Goal: Information Seeking & Learning: Learn about a topic

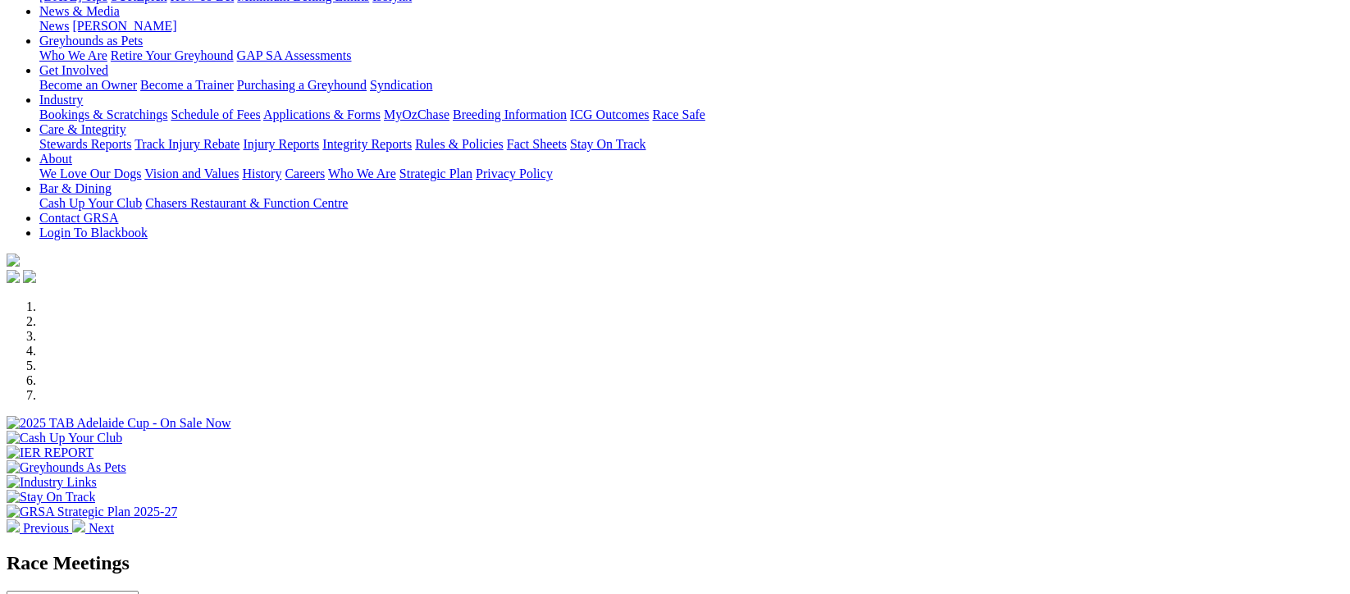
scroll to position [327, 0]
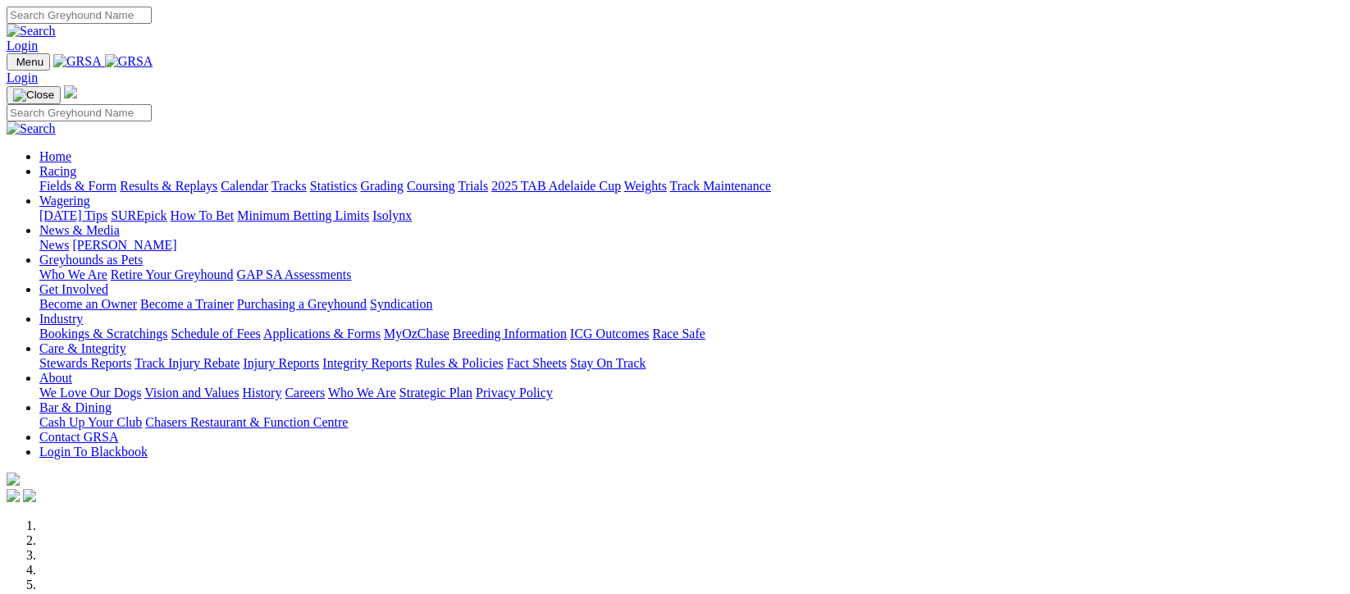
drag, startPoint x: 0, startPoint y: 0, endPoint x: 894, endPoint y: 477, distance: 1013.7
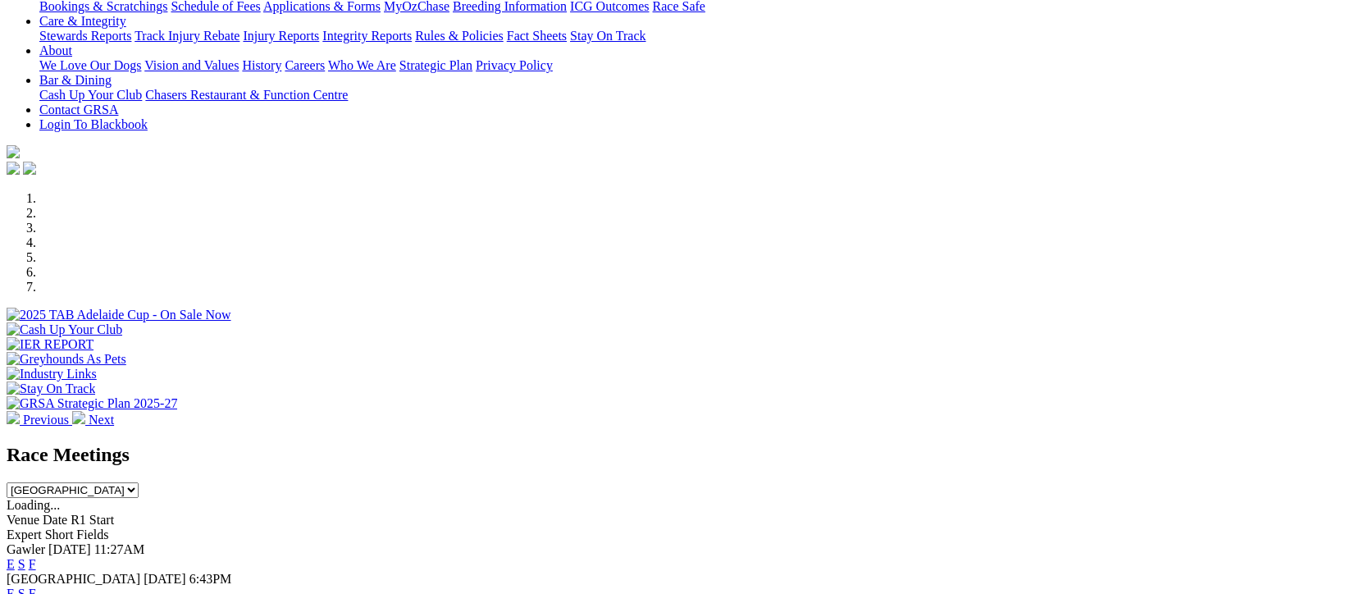
scroll to position [327, 0]
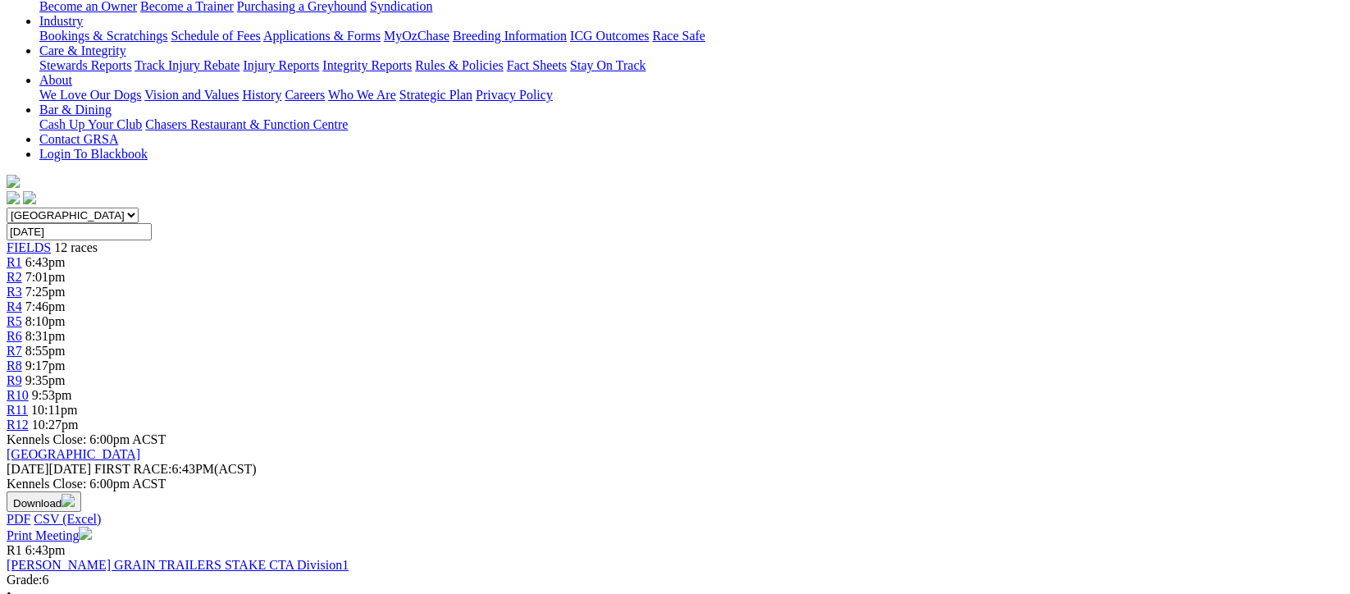
scroll to position [546, 0]
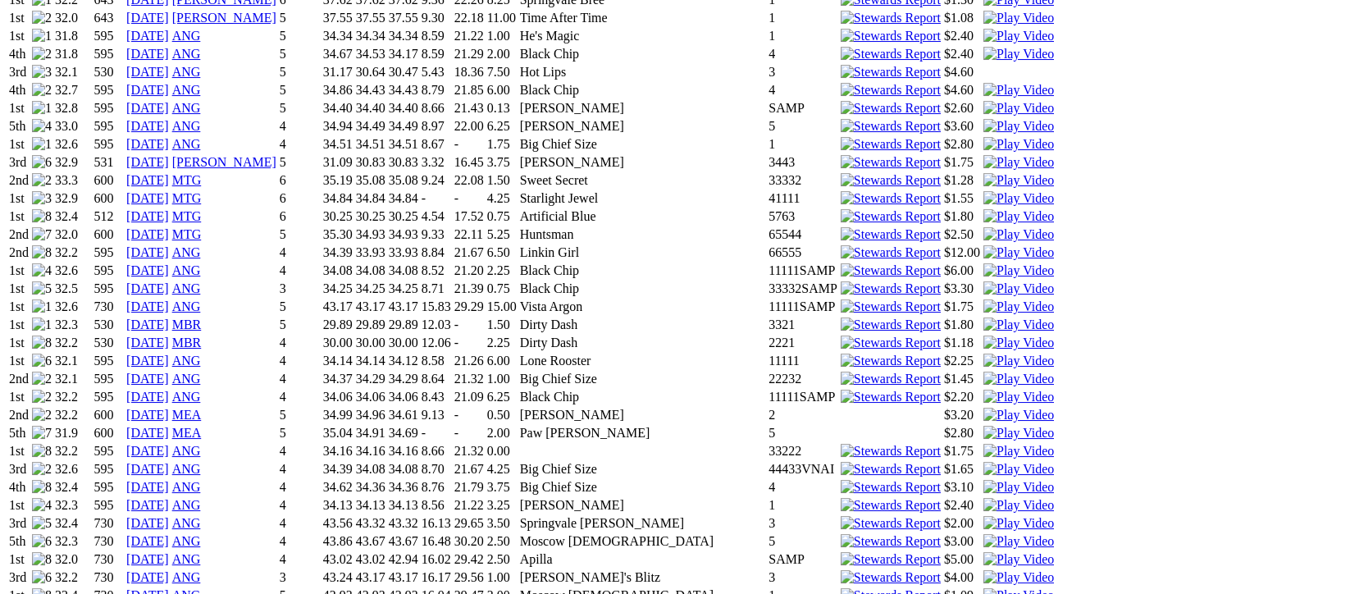
scroll to position [1094, 0]
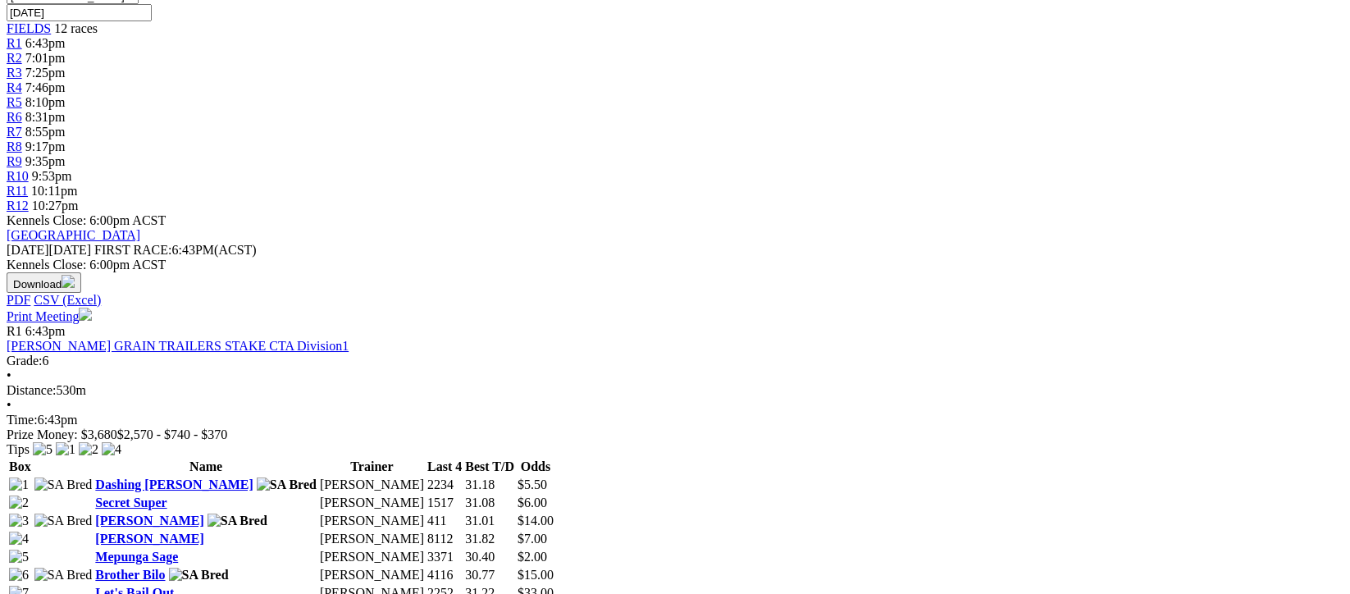
scroll to position [656, 0]
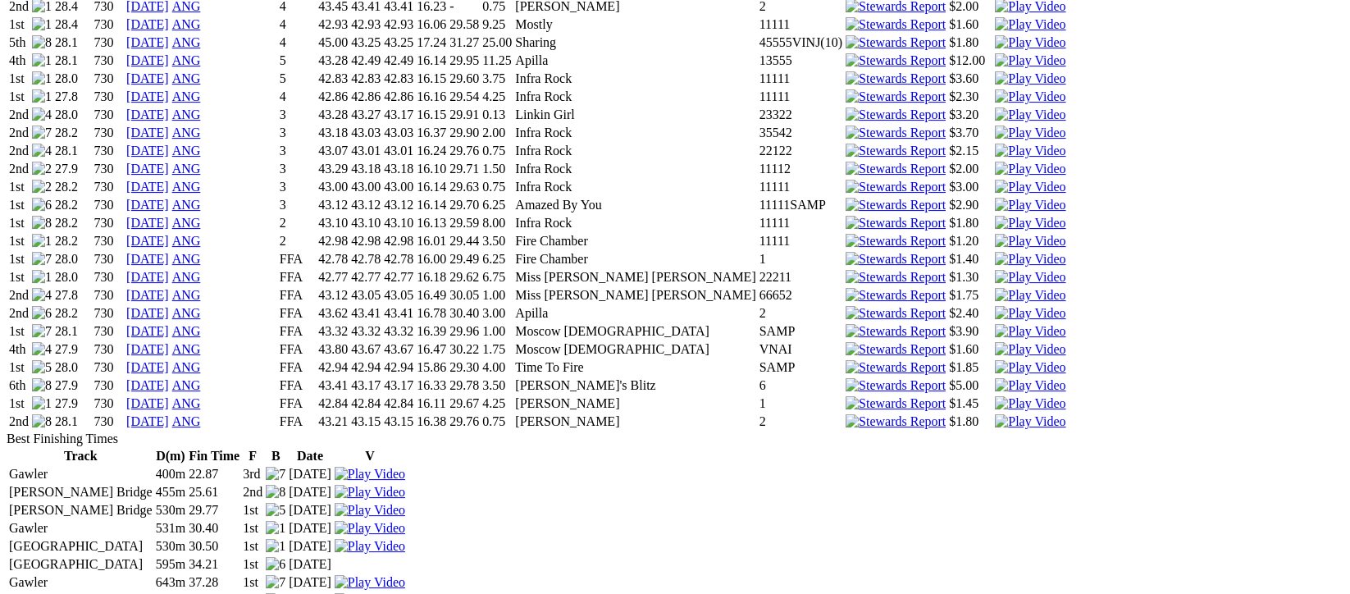
scroll to position [3063, 0]
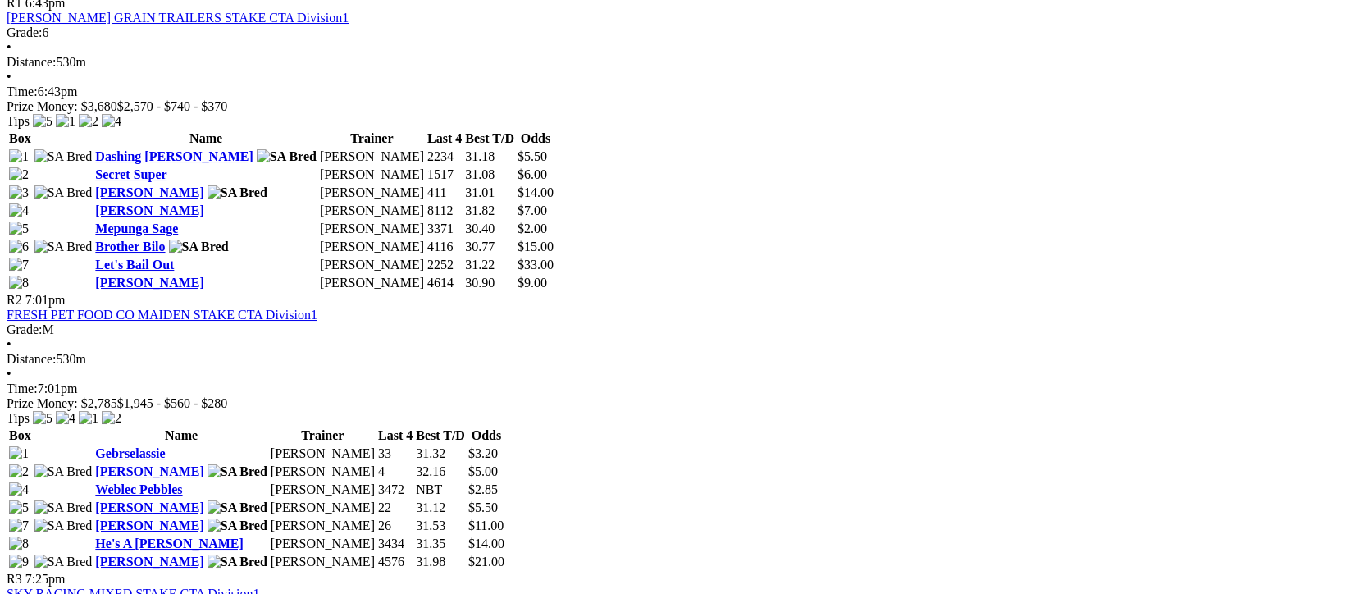
scroll to position [985, 0]
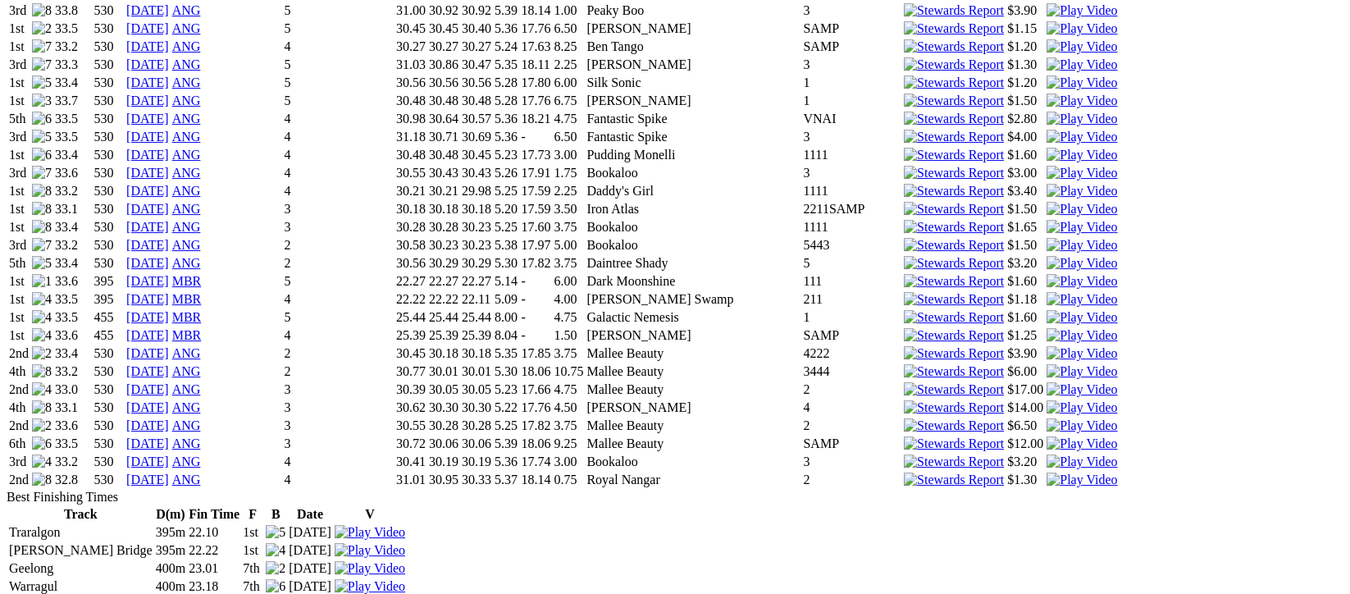
scroll to position [2406, 0]
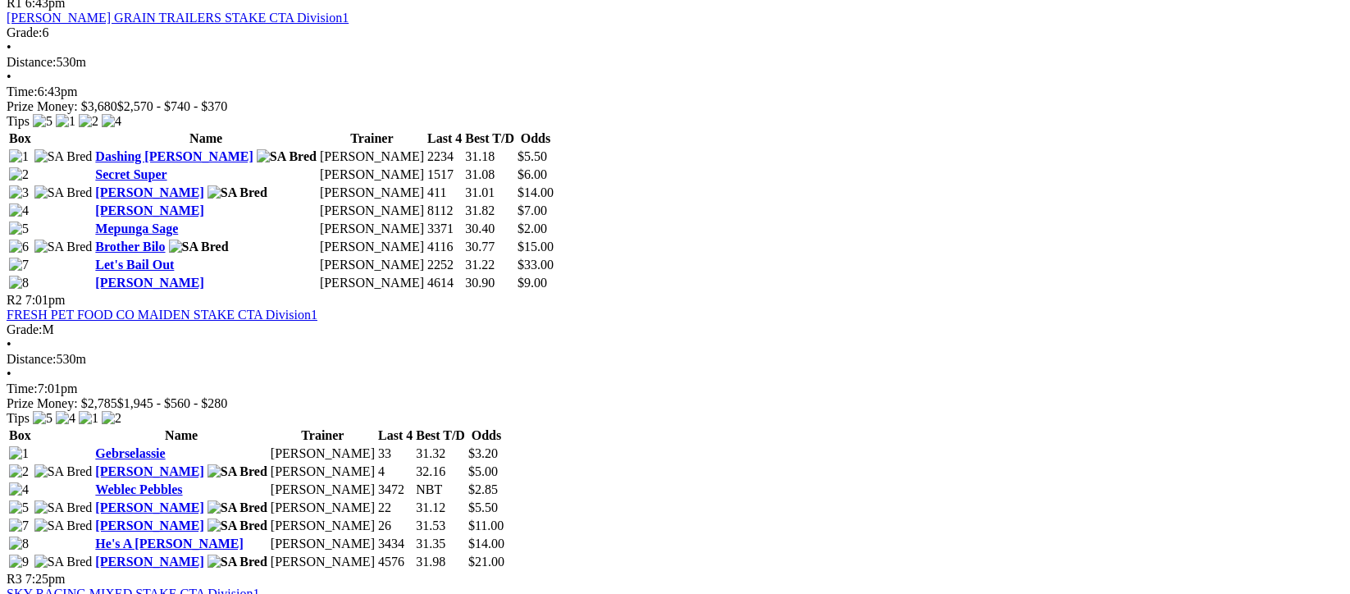
scroll to position [985, 0]
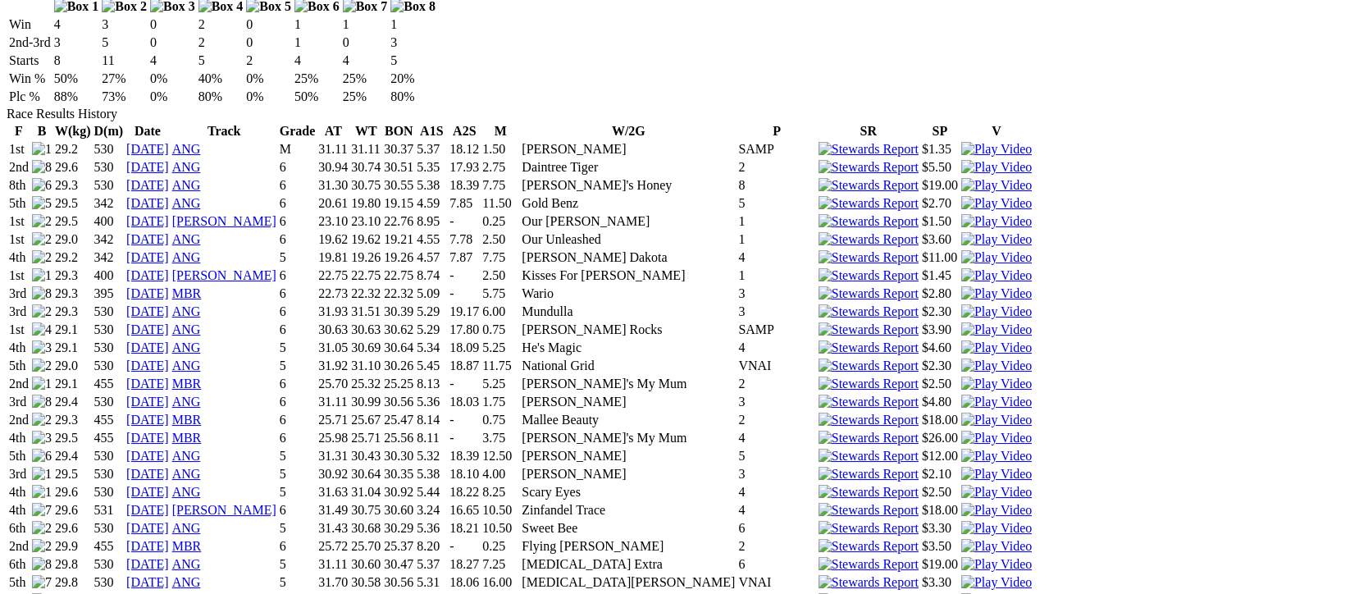
scroll to position [1312, 0]
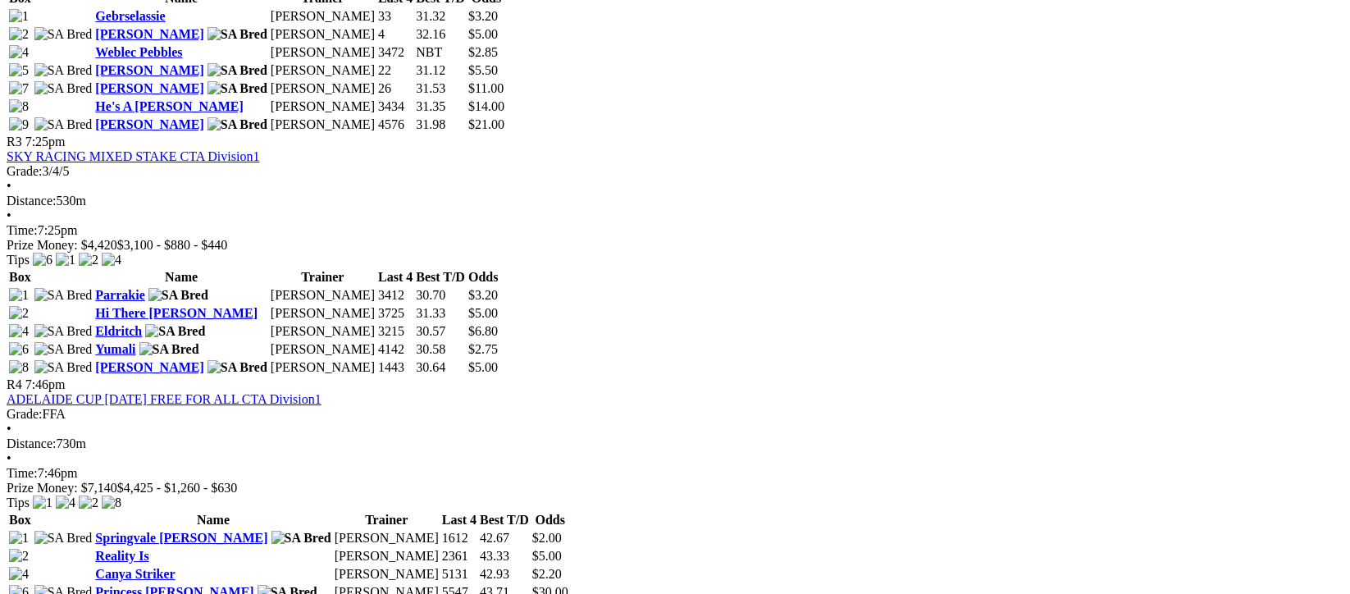
scroll to position [1422, 0]
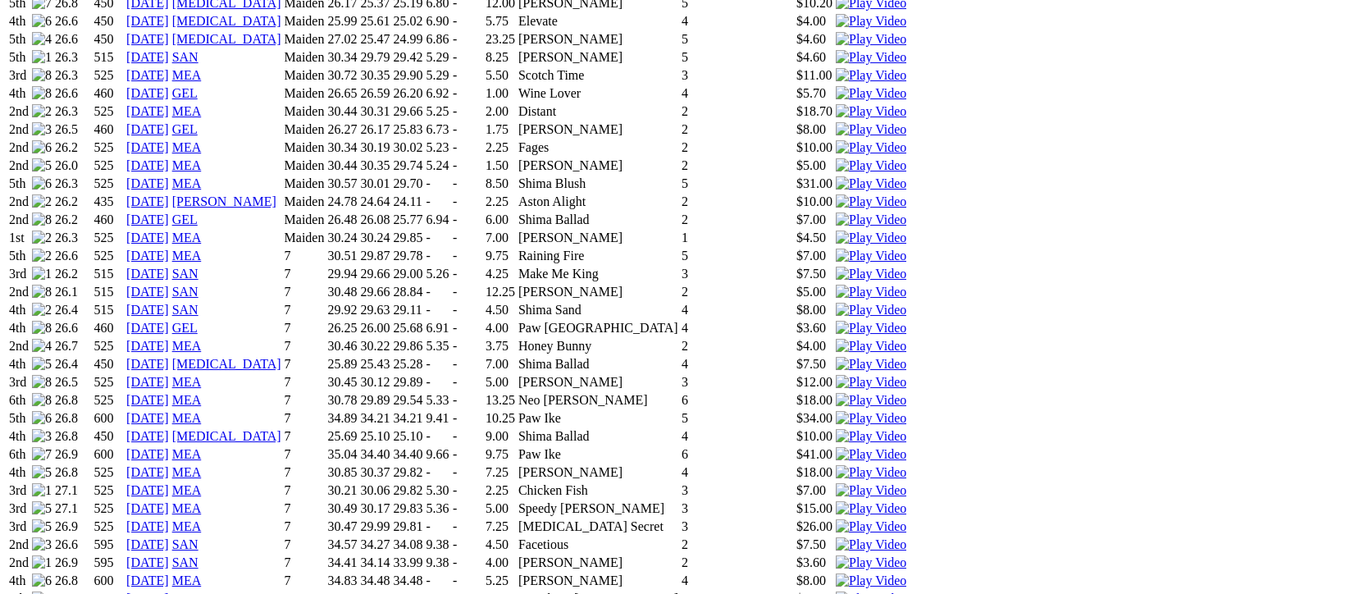
scroll to position [1640, 0]
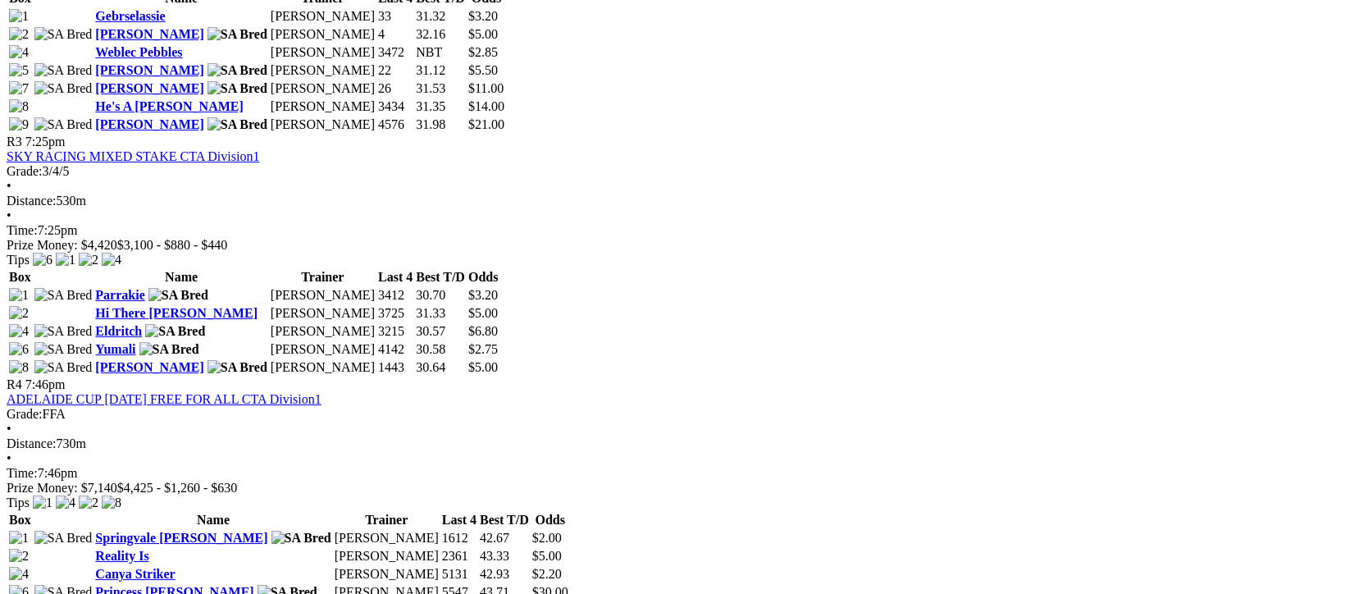
scroll to position [1422, 0]
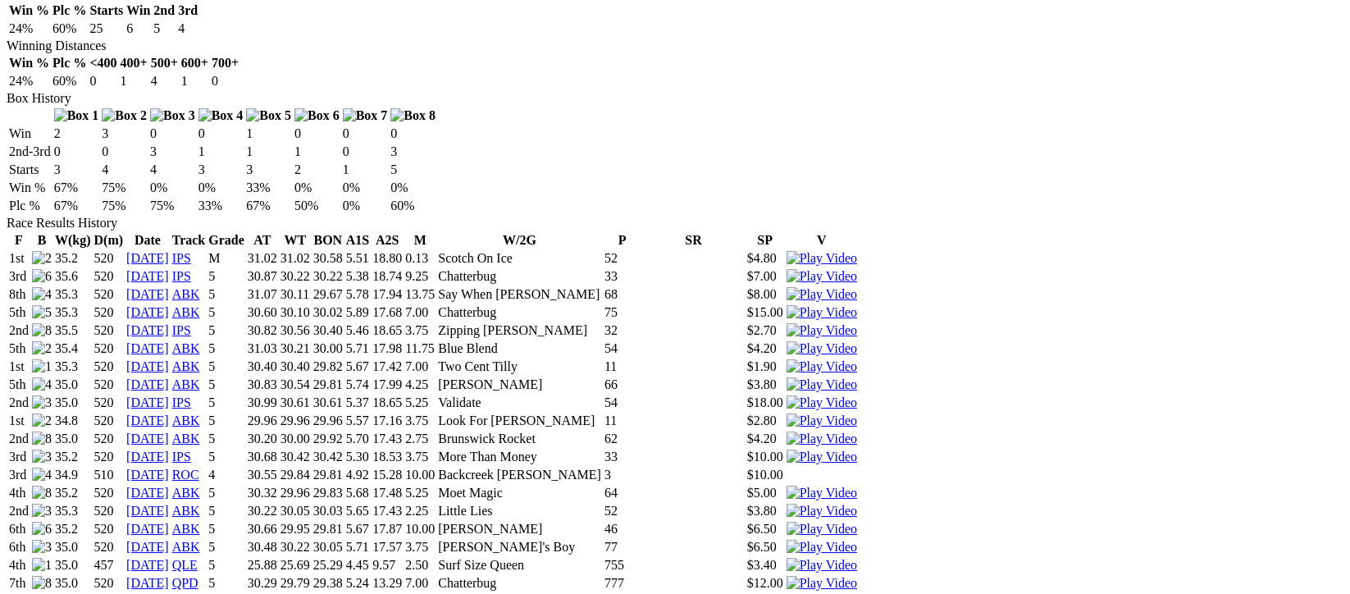
scroll to position [1094, 0]
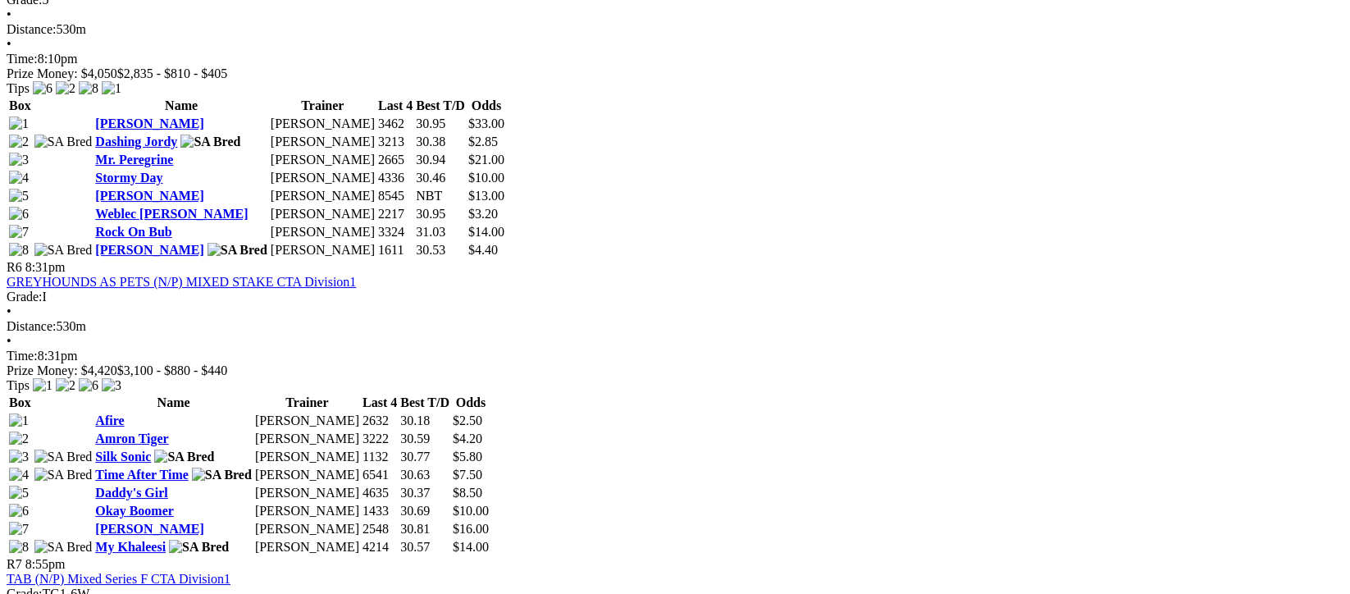
scroll to position [2078, 0]
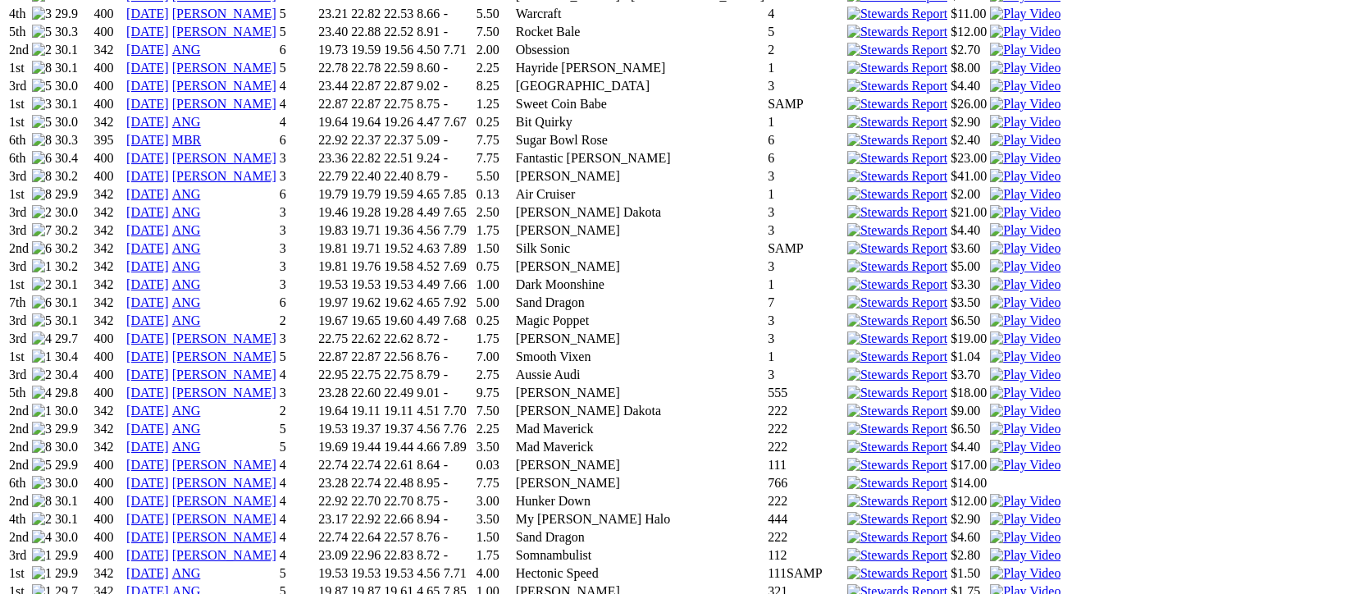
scroll to position [1859, 0]
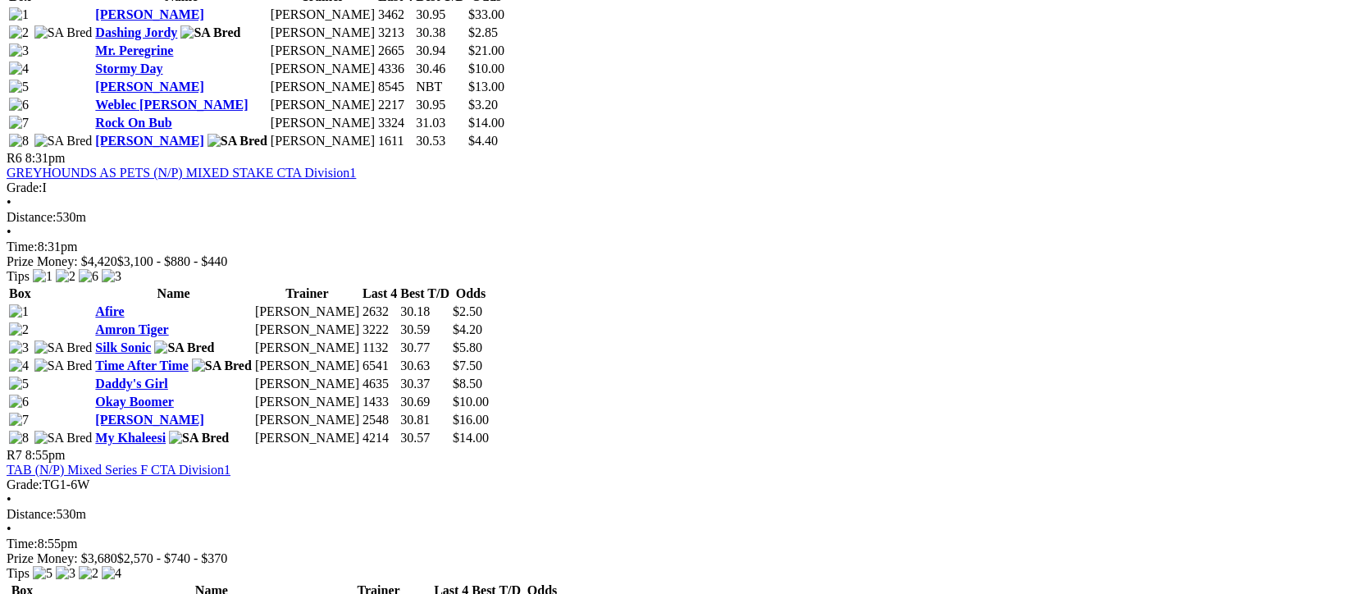
scroll to position [1750, 0]
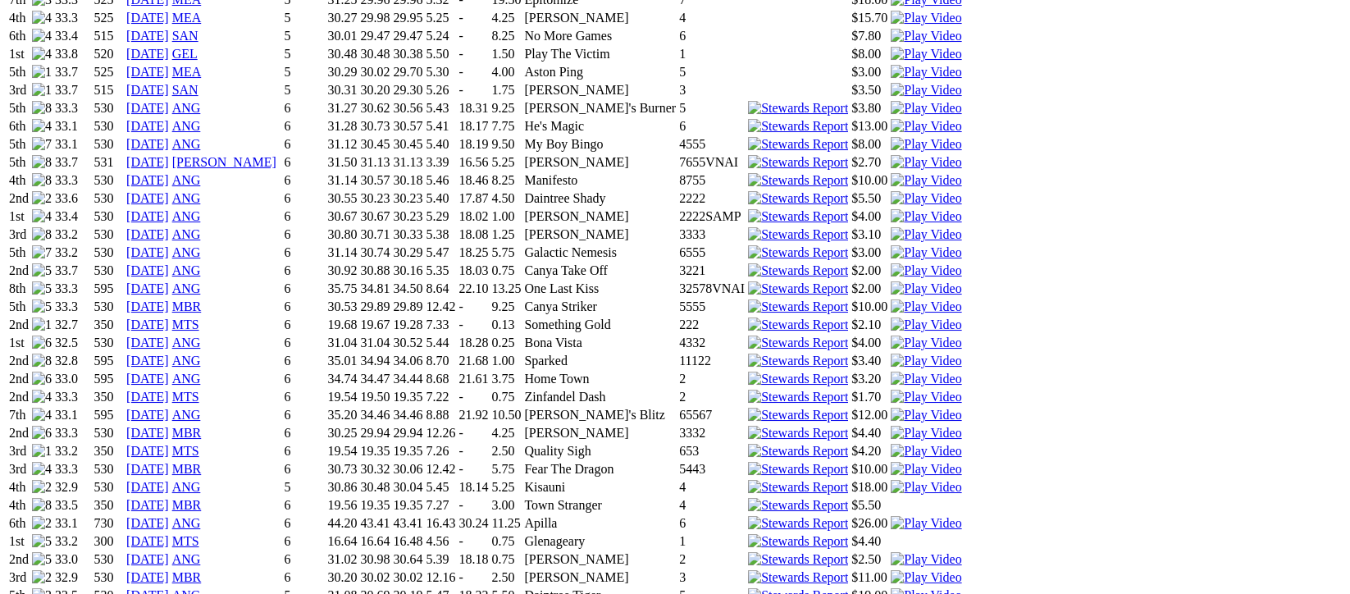
scroll to position [985, 0]
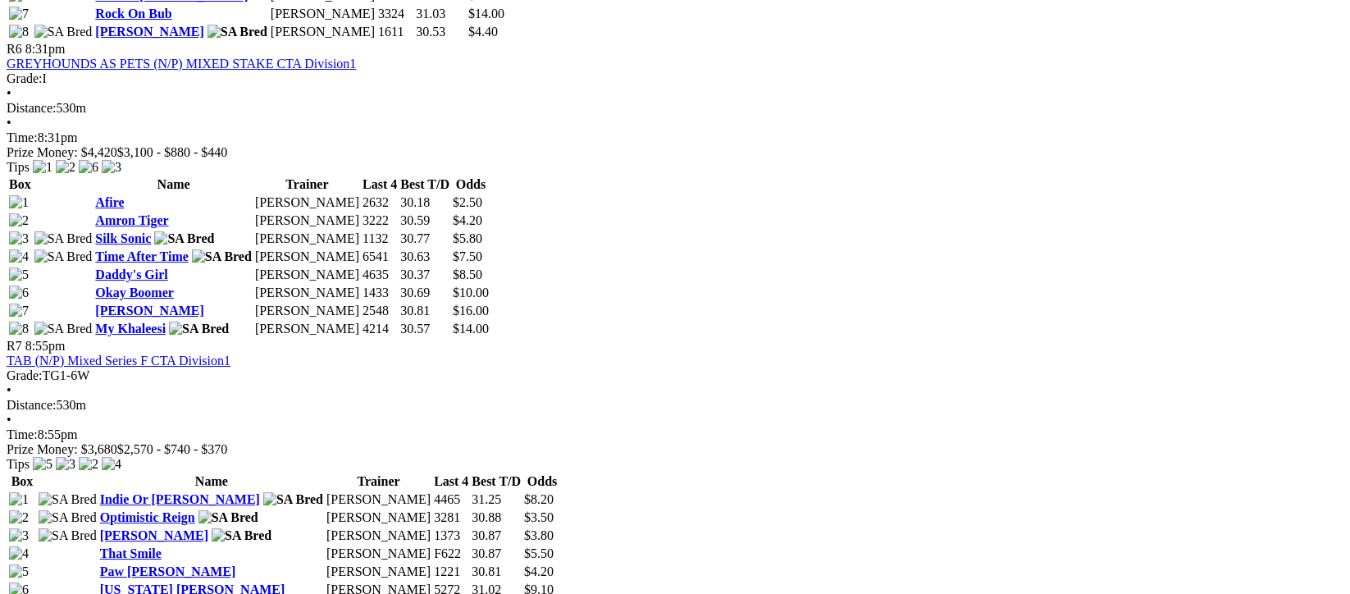
scroll to position [2297, 0]
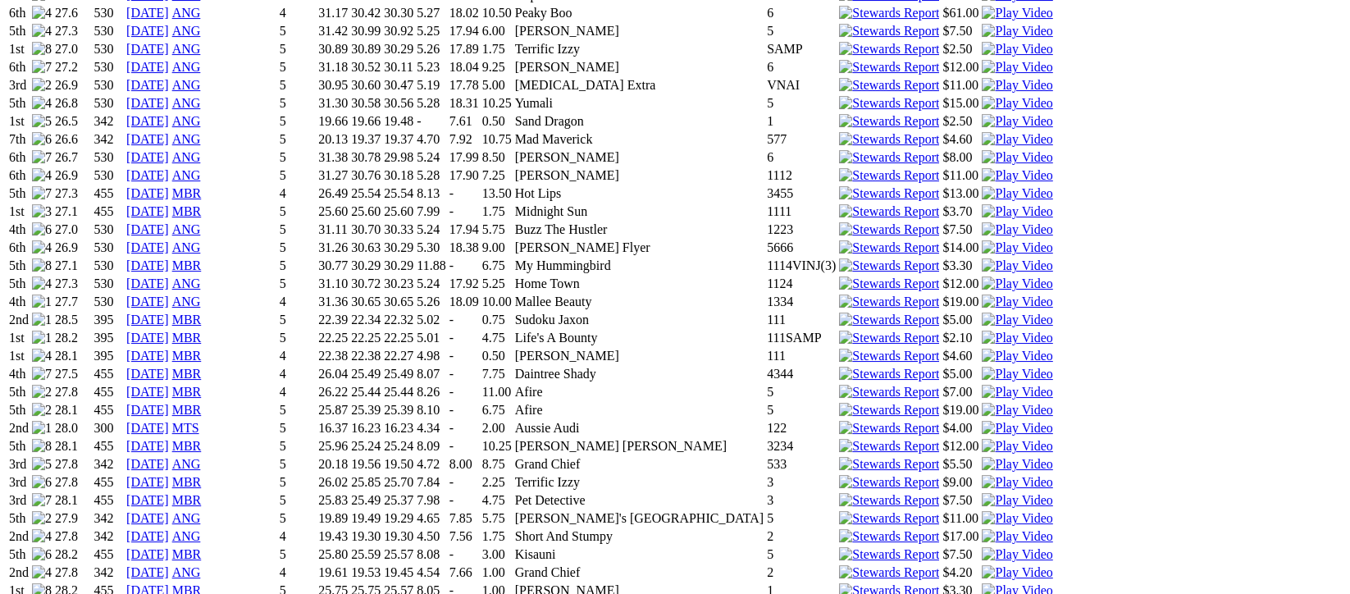
scroll to position [2187, 0]
